Goal: Check status

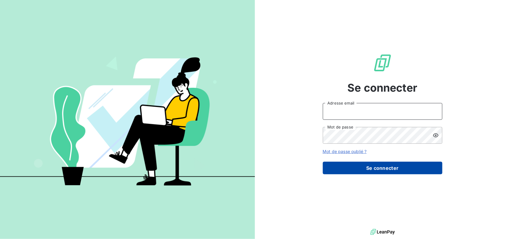
type input "[EMAIL_ADDRESS][DOMAIN_NAME]"
click at [357, 167] on button "Se connecter" at bounding box center [383, 167] width 120 height 13
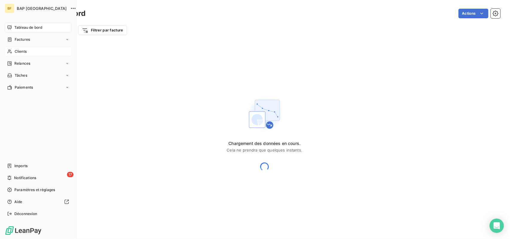
click at [28, 51] on div "Clients" at bounding box center [38, 52] width 67 height 10
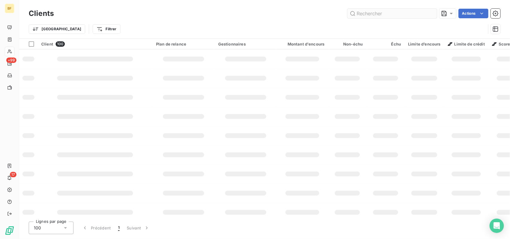
click at [379, 11] on input "text" at bounding box center [392, 14] width 90 height 10
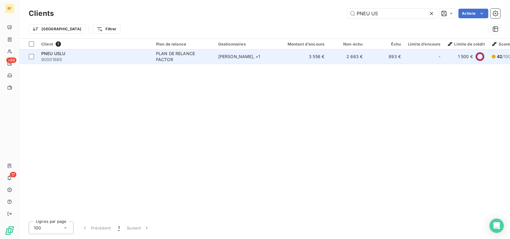
type input "PNEU US"
click at [267, 53] on td "[PERSON_NAME] , + 1" at bounding box center [246, 56] width 62 height 14
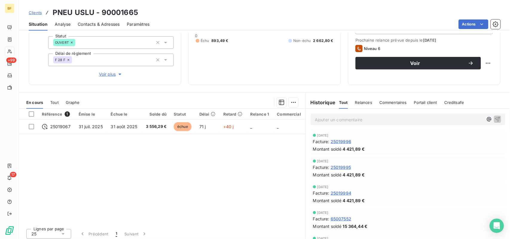
scroll to position [80, 0]
click at [56, 98] on div "Tout" at bounding box center [54, 102] width 8 height 13
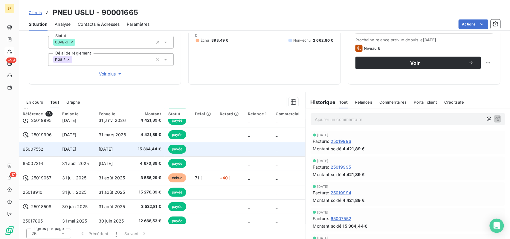
scroll to position [40, 0]
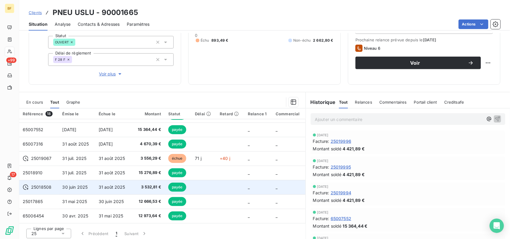
click at [99, 183] on td "31 août 2025" at bounding box center [113, 187] width 37 height 14
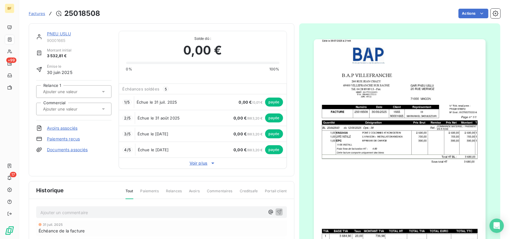
click at [407, 161] on img "button" at bounding box center [400, 160] width 172 height 243
